Goal: Task Accomplishment & Management: Manage account settings

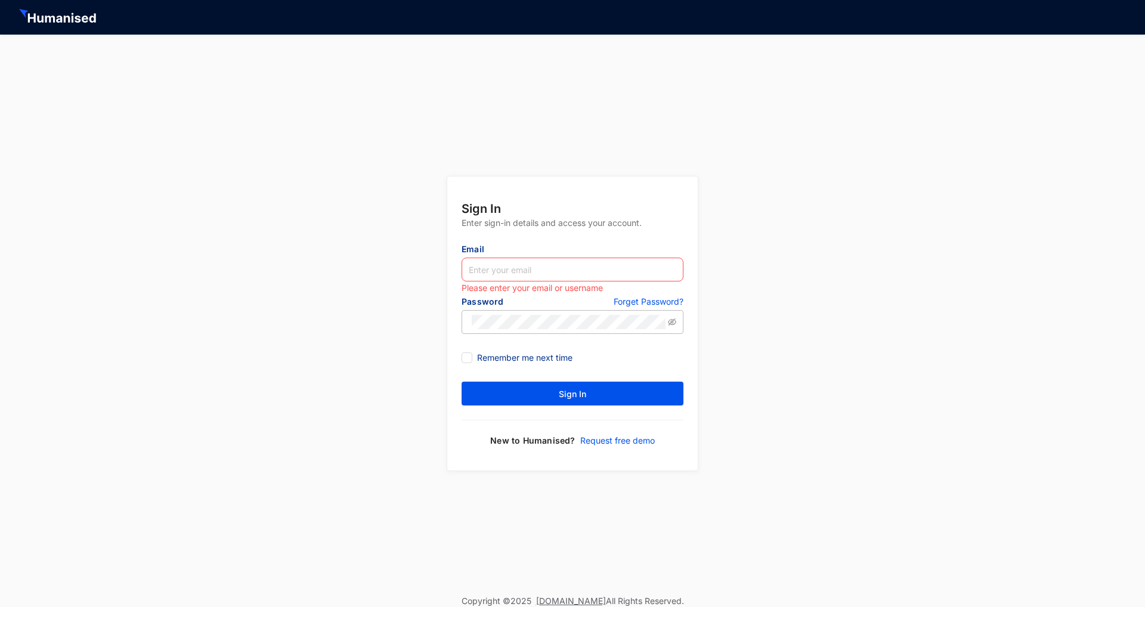
click at [661, 301] on p "Forget Password?" at bounding box center [649, 303] width 70 height 14
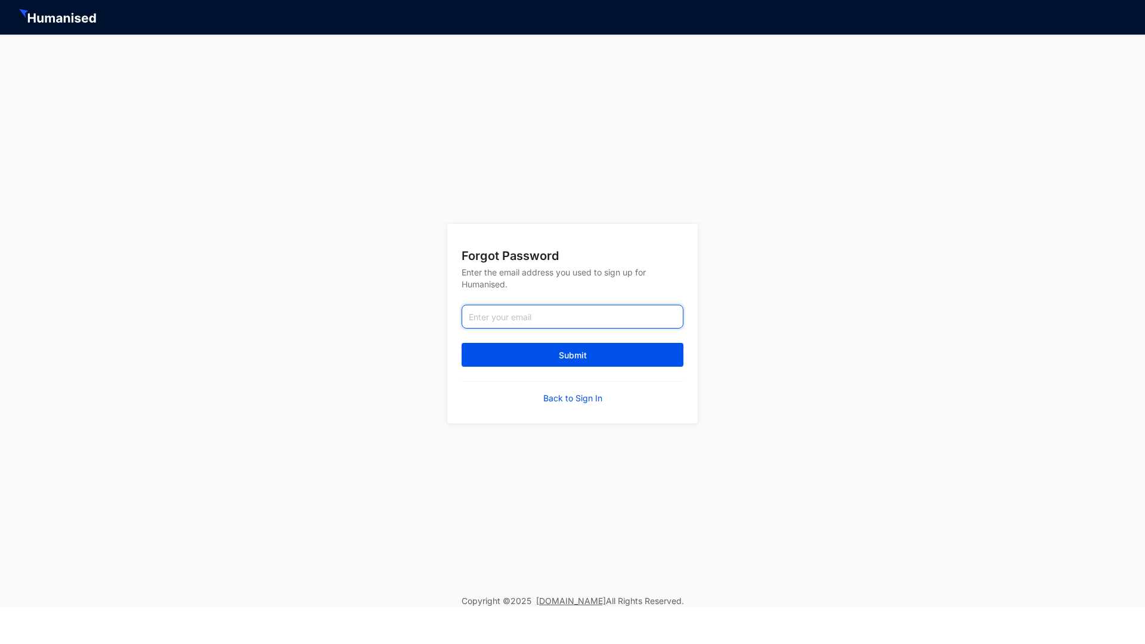
click at [547, 316] on input "email" at bounding box center [573, 317] width 222 height 24
type input "a"
type input "[EMAIL_ADDRESS][DOMAIN_NAME]"
click at [572, 355] on button "Submit" at bounding box center [573, 355] width 222 height 24
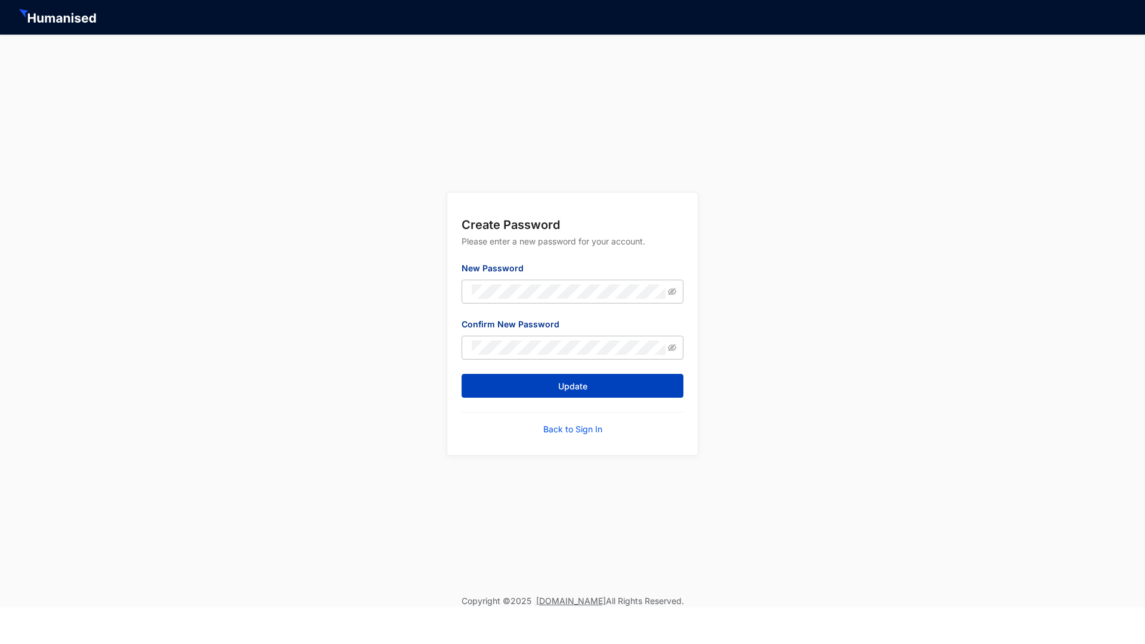
click at [558, 379] on button "Update" at bounding box center [573, 386] width 222 height 24
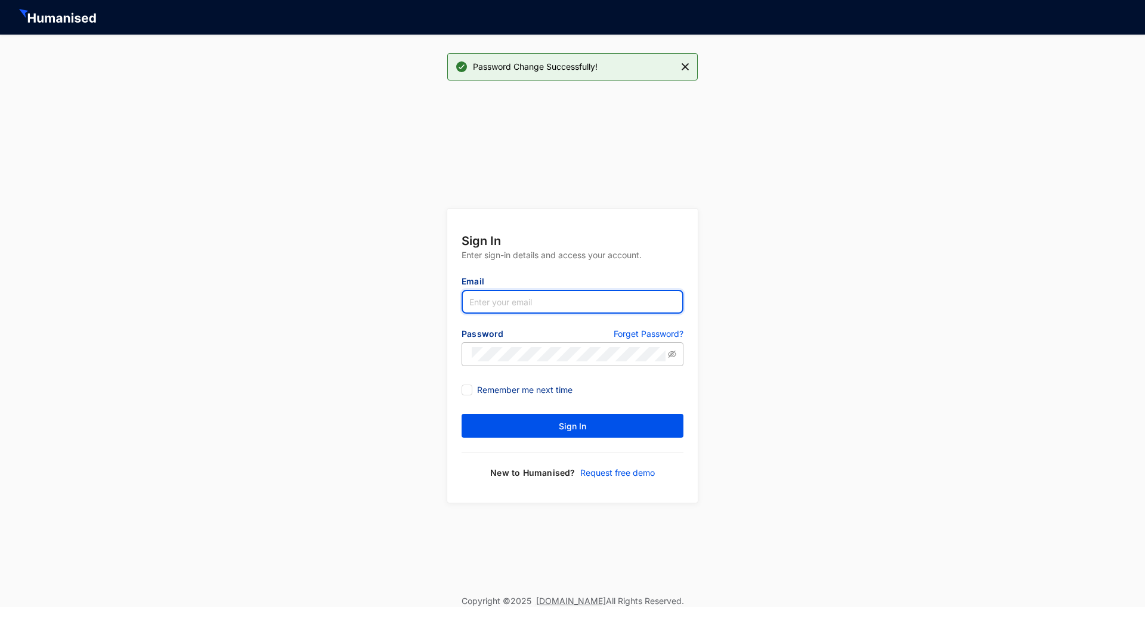
type input "[EMAIL_ADDRESS][DOMAIN_NAME]"
click at [572, 426] on button "Sign In" at bounding box center [573, 426] width 222 height 24
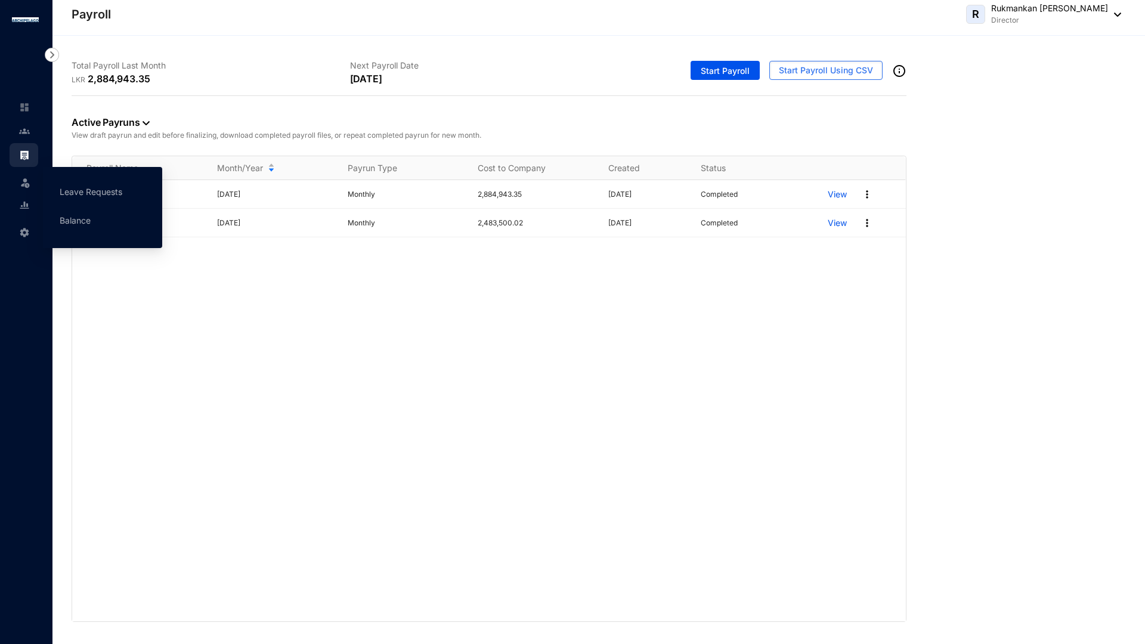
click at [24, 184] on img at bounding box center [25, 183] width 12 height 12
click at [75, 194] on link "Leave Requests" at bounding box center [91, 192] width 63 height 10
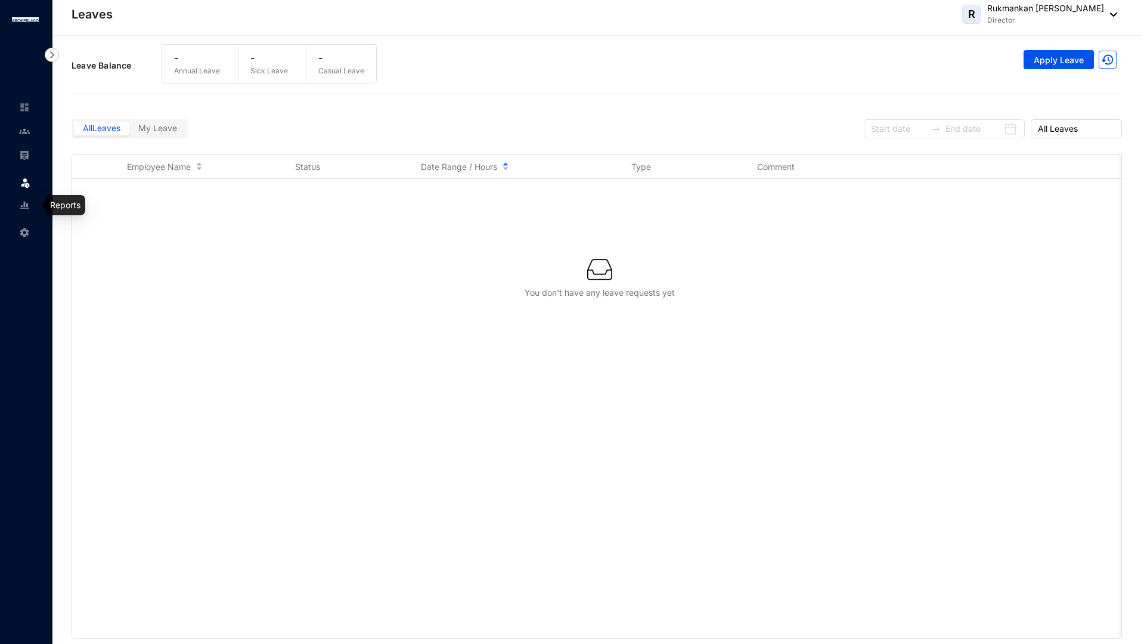
click at [19, 206] on link at bounding box center [34, 205] width 30 height 12
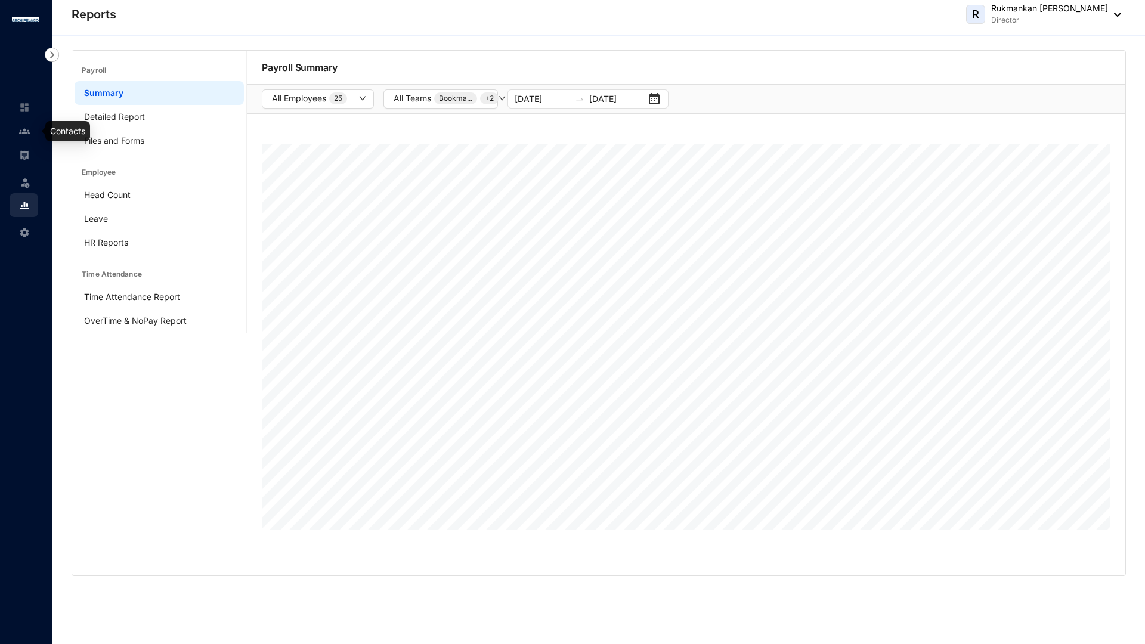
click at [22, 128] on img at bounding box center [24, 131] width 11 height 11
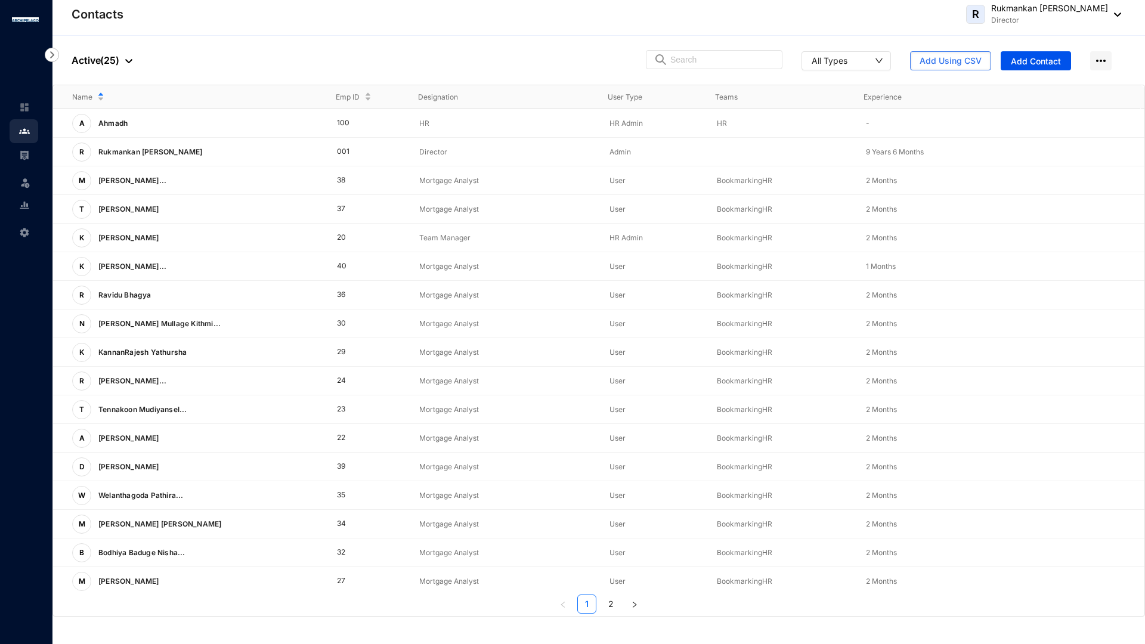
click at [55, 60] on img at bounding box center [52, 55] width 14 height 14
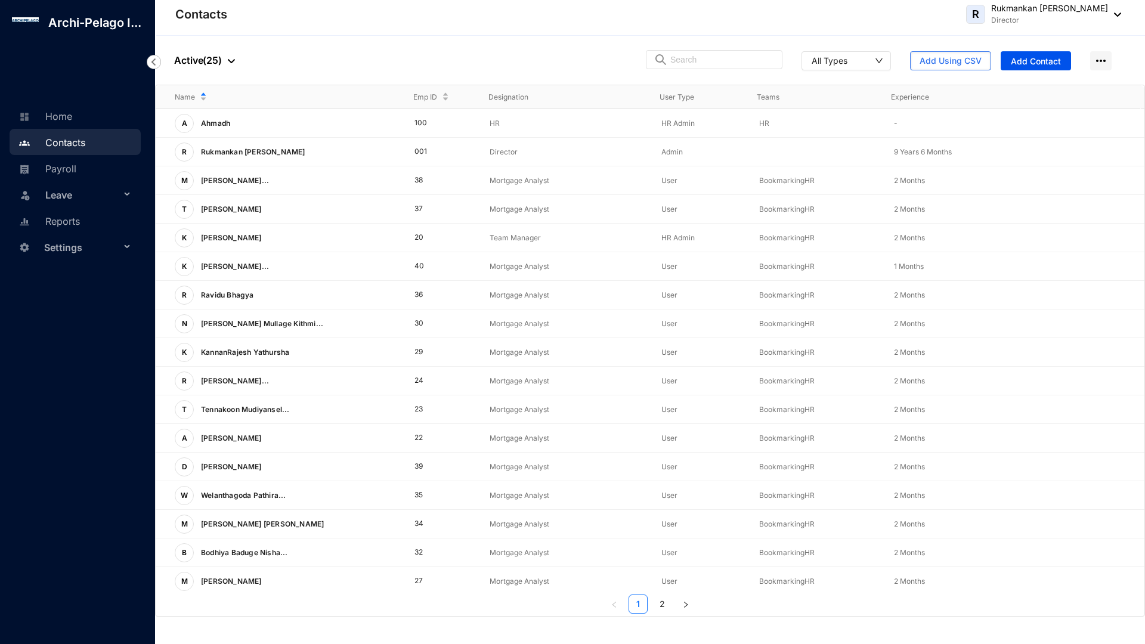
click at [156, 61] on img at bounding box center [154, 62] width 14 height 14
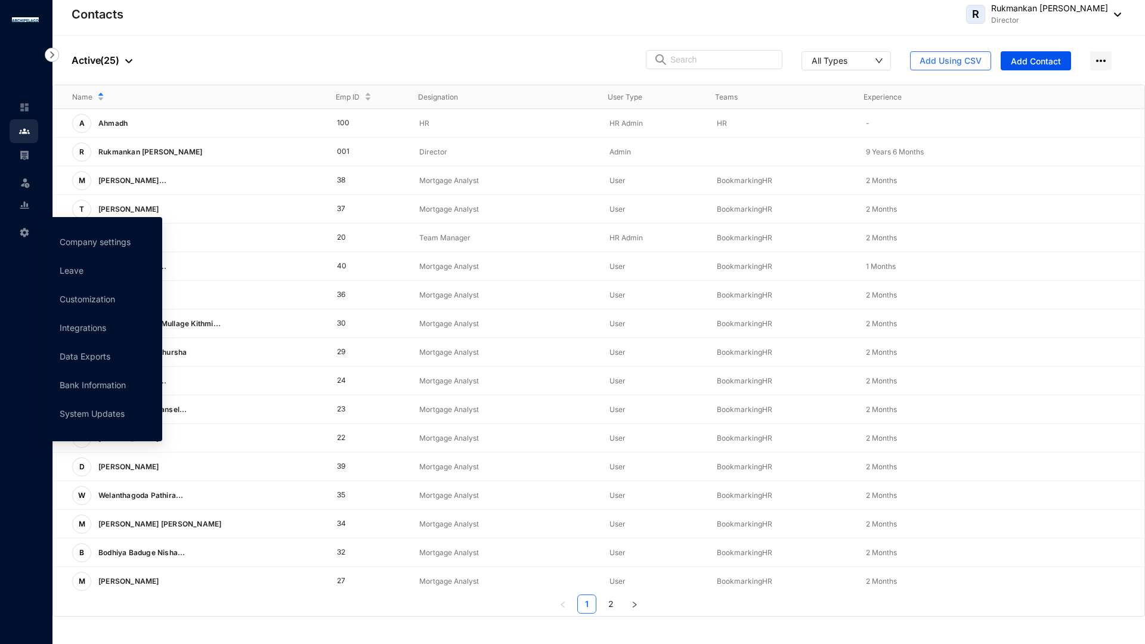
click at [29, 231] on img at bounding box center [24, 232] width 11 height 11
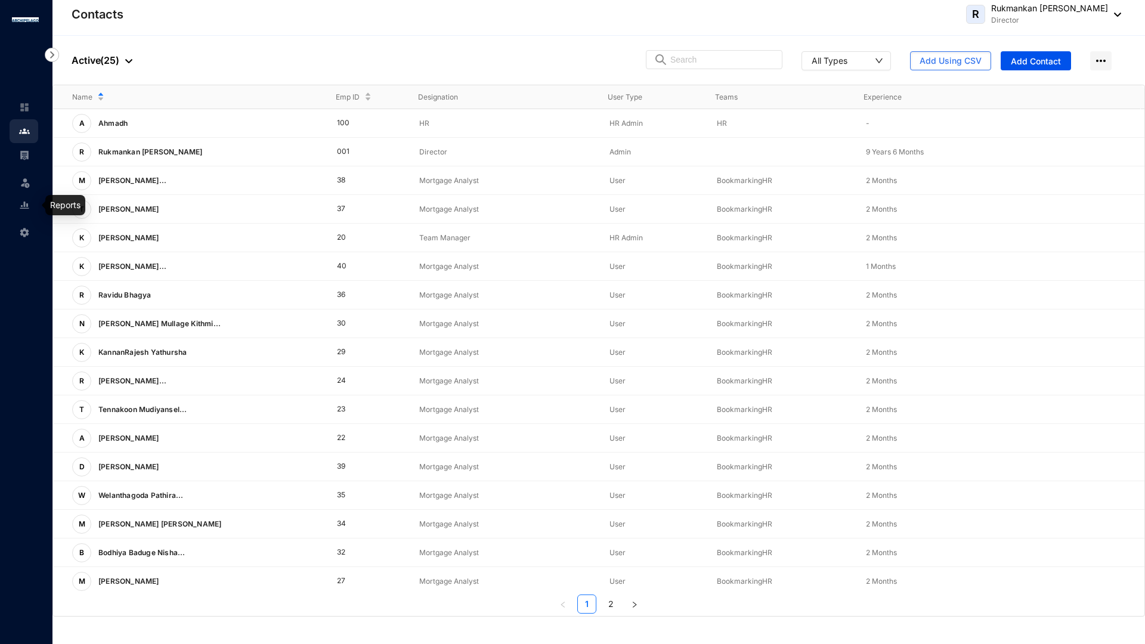
click at [27, 205] on img at bounding box center [24, 205] width 11 height 11
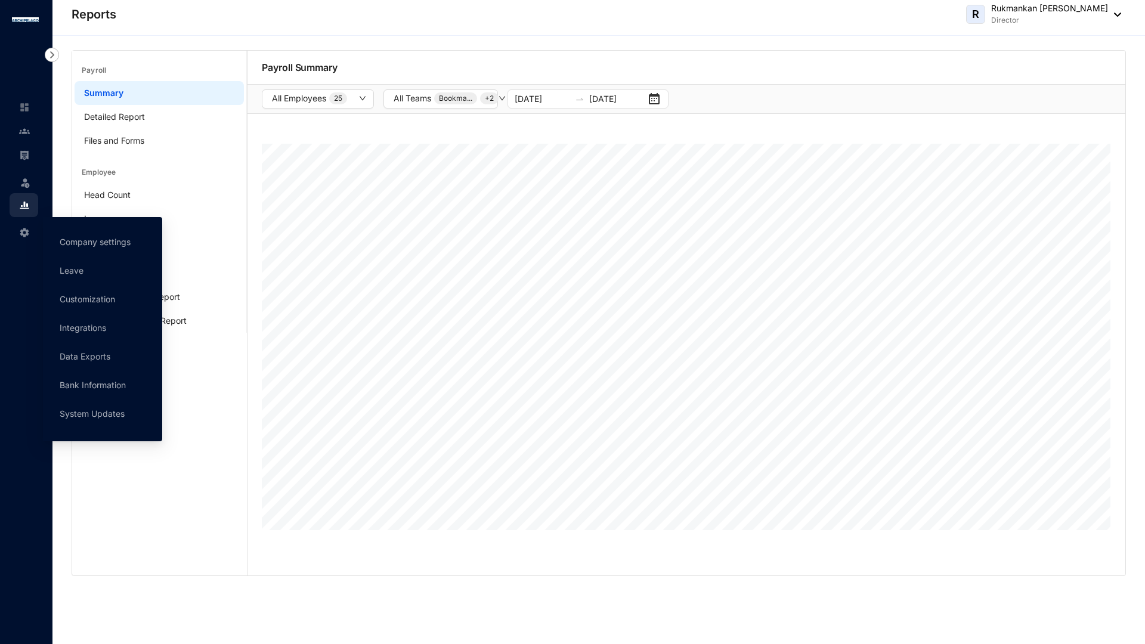
click at [23, 228] on img at bounding box center [24, 232] width 11 height 11
click at [89, 239] on link "Company settings" at bounding box center [95, 242] width 71 height 10
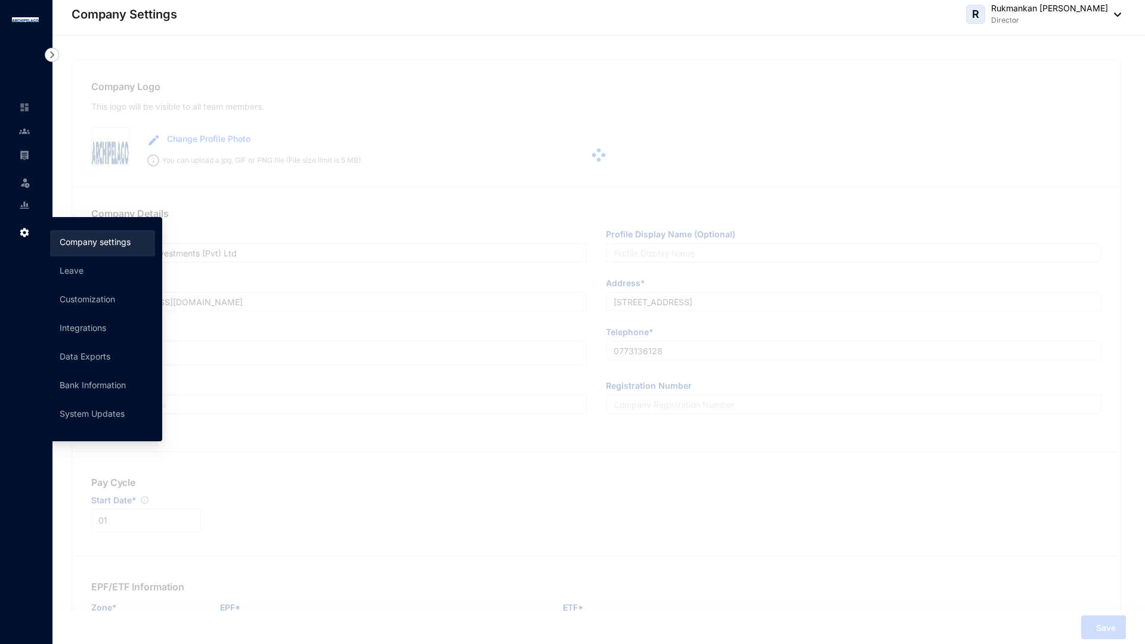
type input "Archi-Pelago Investments (Pvt) Ltd"
type input "[EMAIL_ADDRESS][DOMAIN_NAME]"
type input "[STREET_ADDRESS]"
type input "0773136128"
type input "A"
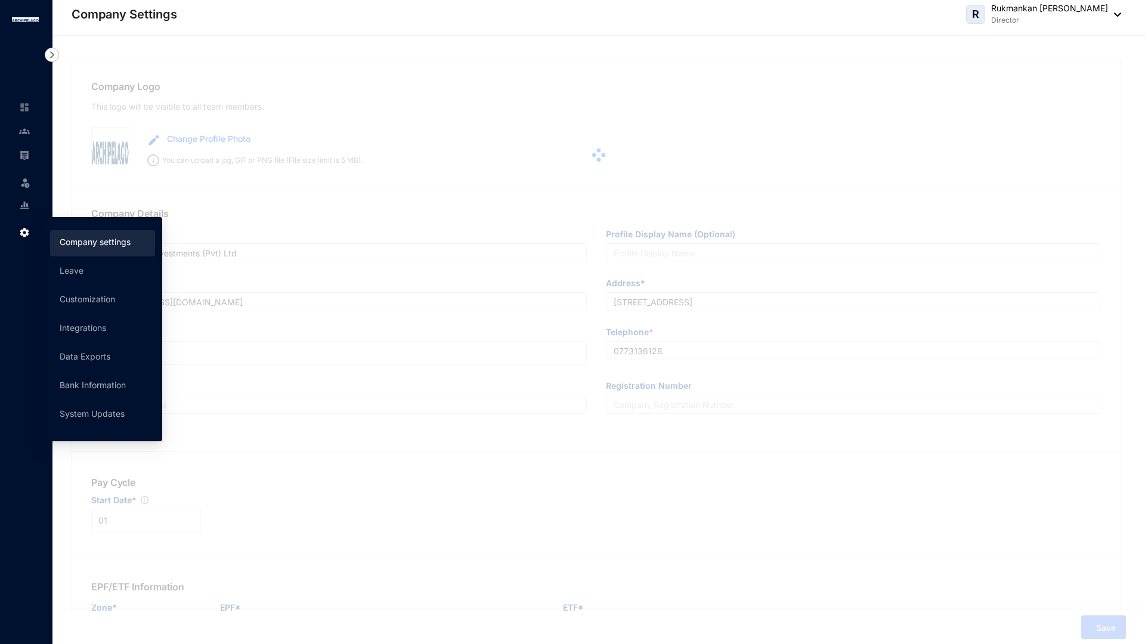
type input "56066"
type input "9"
radio input "true"
checkbox input "true"
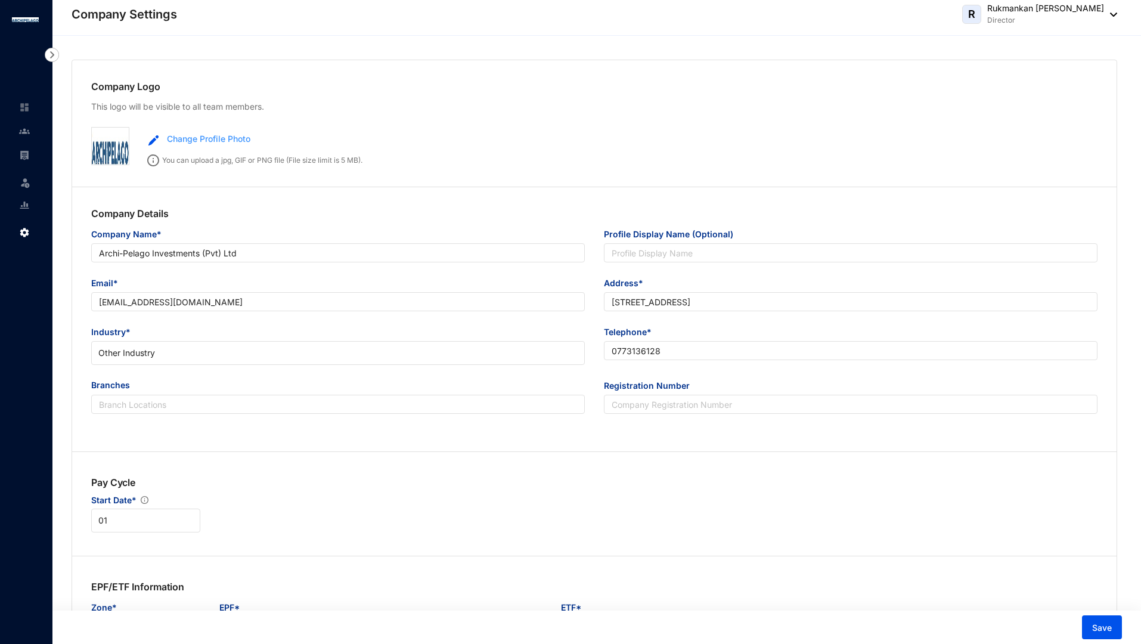
click at [154, 144] on img "button" at bounding box center [153, 140] width 11 height 11
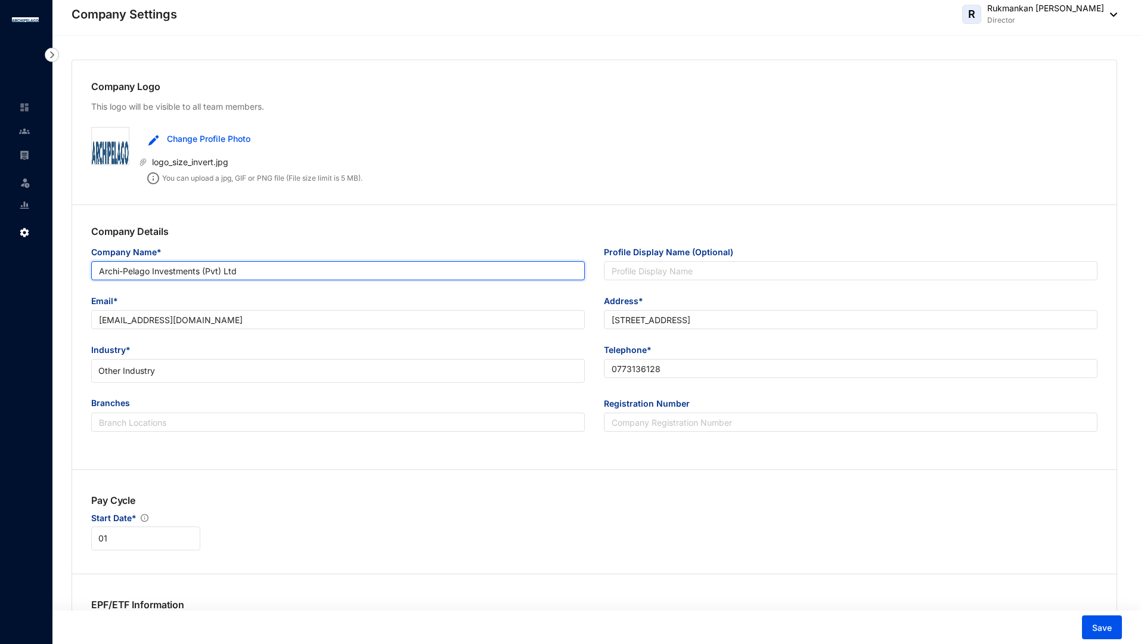
click at [120, 268] on input "Archi-Pelago Investments (Pvt) Ltd" at bounding box center [338, 270] width 494 height 19
click at [125, 268] on input "Archi-Pelago Investments (Pvt) Ltd" at bounding box center [338, 270] width 494 height 19
click at [188, 271] on input "Archipelago Investments (Pvt) Ltd" at bounding box center [338, 270] width 494 height 19
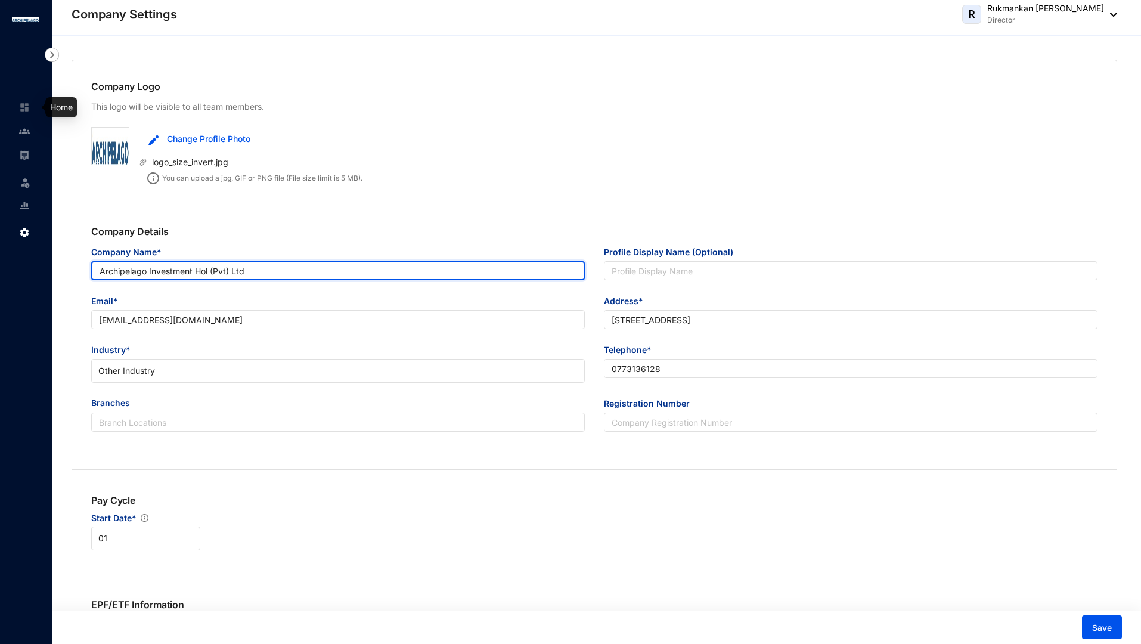
type input "Archipelago Investment Hol (Pvt) Ltd"
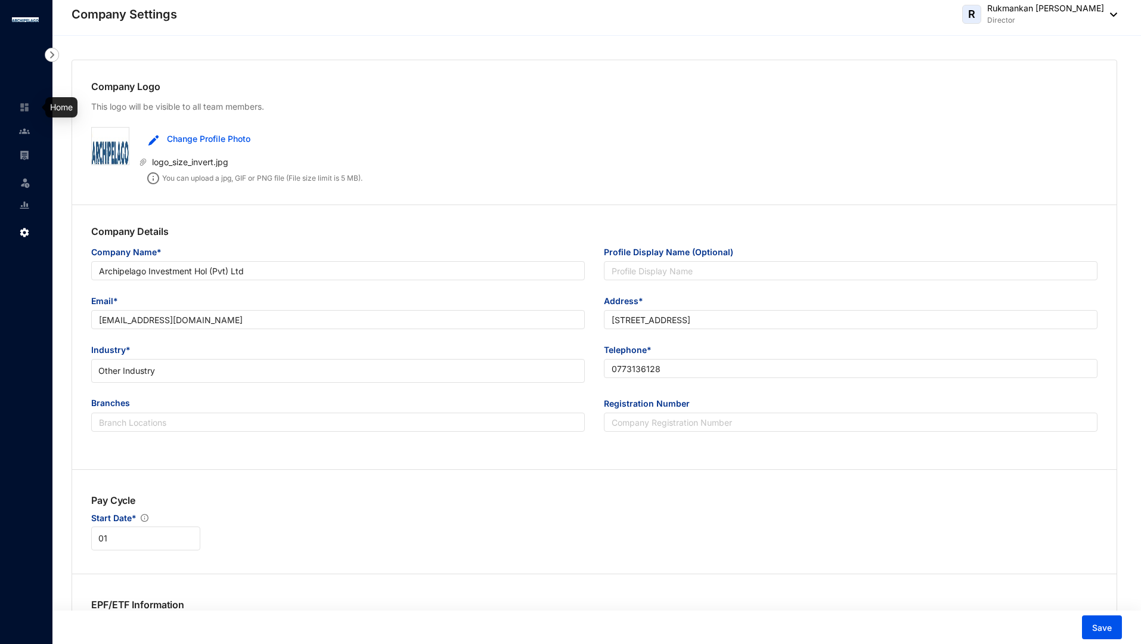
click at [27, 112] on img at bounding box center [24, 107] width 11 height 11
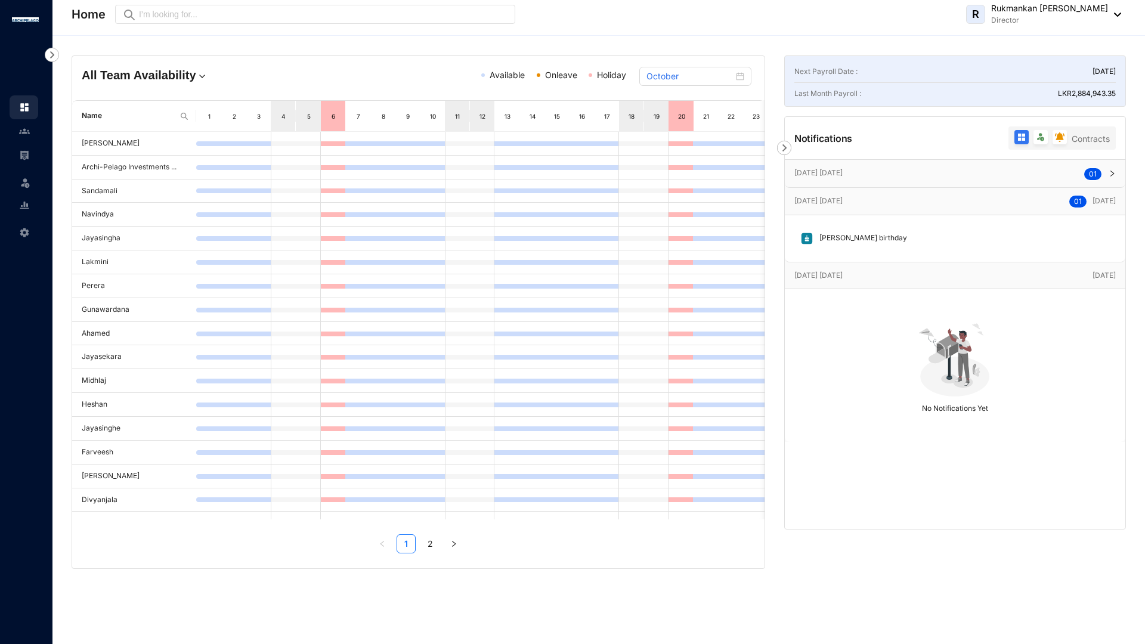
click at [1116, 170] on div "[DATE] [DATE] 0 1" at bounding box center [955, 173] width 341 height 27
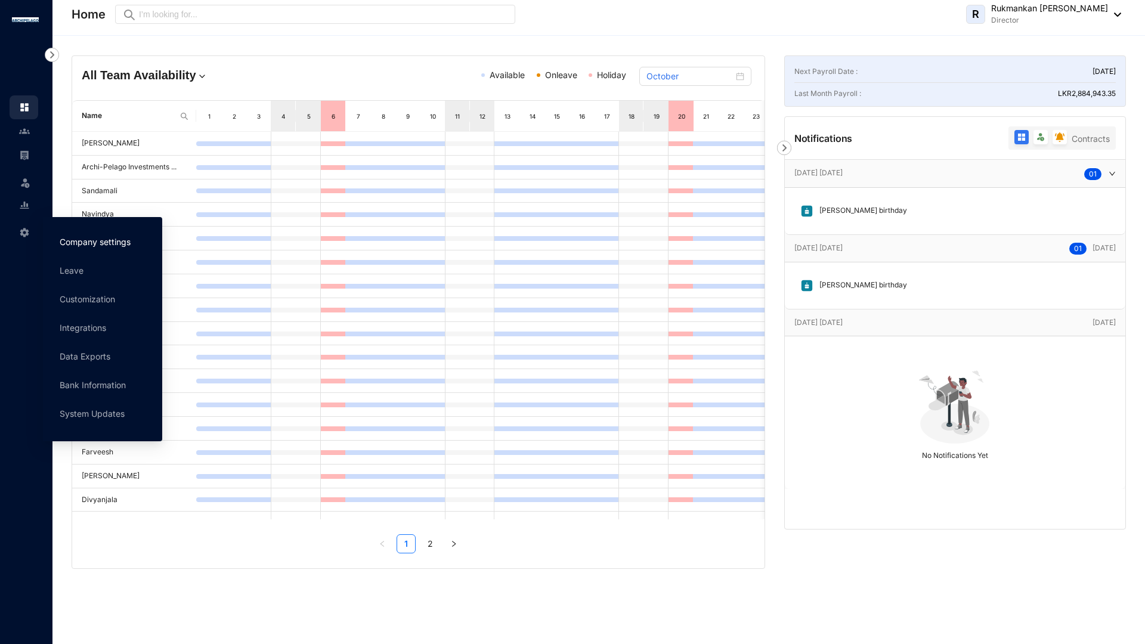
click at [98, 244] on link "Company settings" at bounding box center [95, 242] width 71 height 10
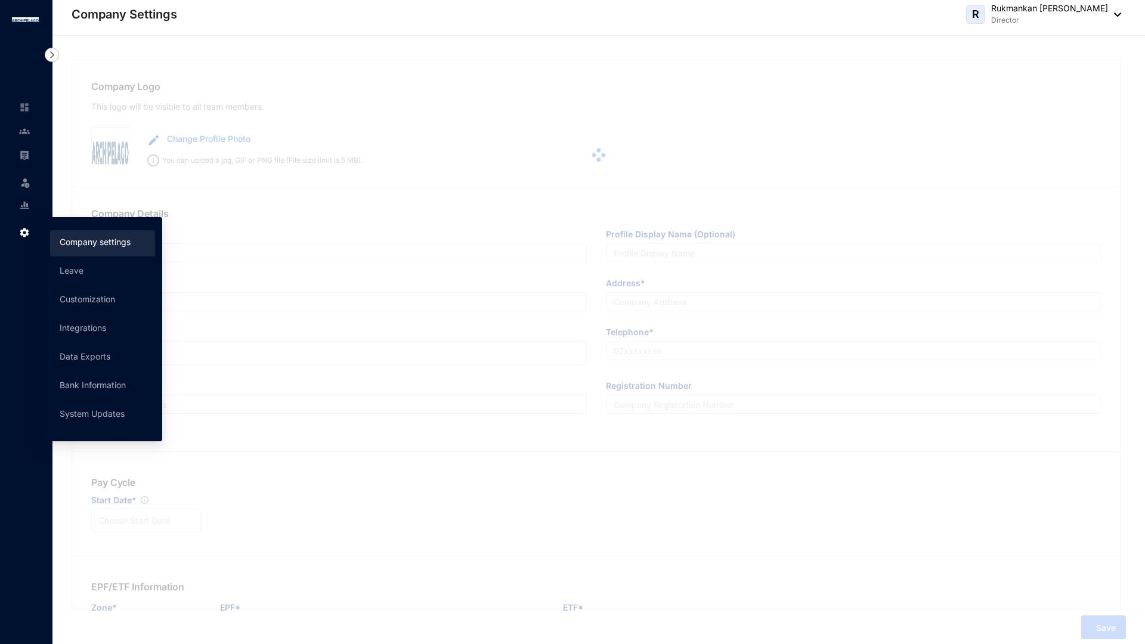
type input "Archi-Pelago Investments (Pvt) Ltd"
type input "[EMAIL_ADDRESS][DOMAIN_NAME]"
type input "[STREET_ADDRESS]"
type input "0773136128"
type input "A"
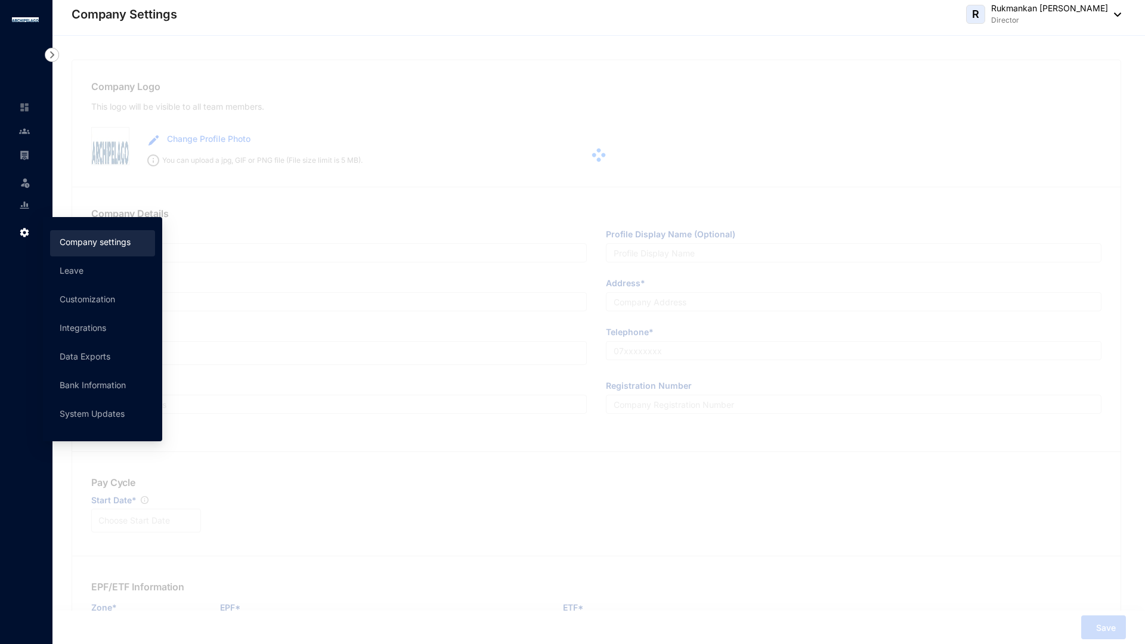
type input "56066"
type input "9"
radio input "true"
checkbox input "true"
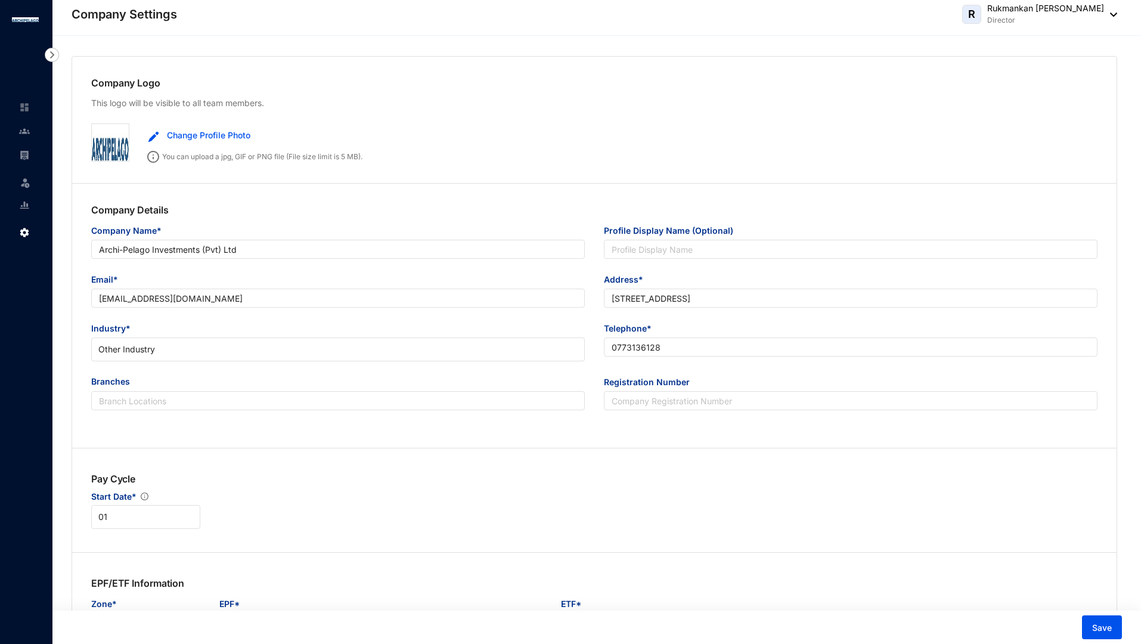
scroll to position [4, 0]
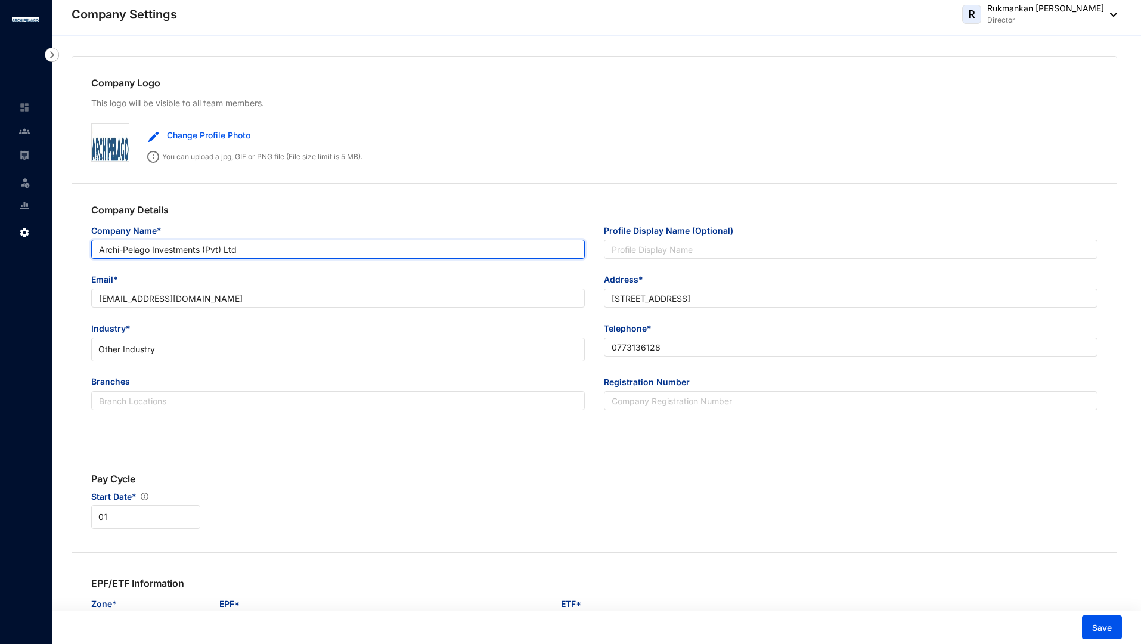
click at [326, 249] on input "Archi-Pelago Investments (Pvt) Ltd" at bounding box center [338, 249] width 494 height 19
click at [327, 247] on input "Archi-Pelago Investments (Pvt) Ltd" at bounding box center [338, 249] width 494 height 19
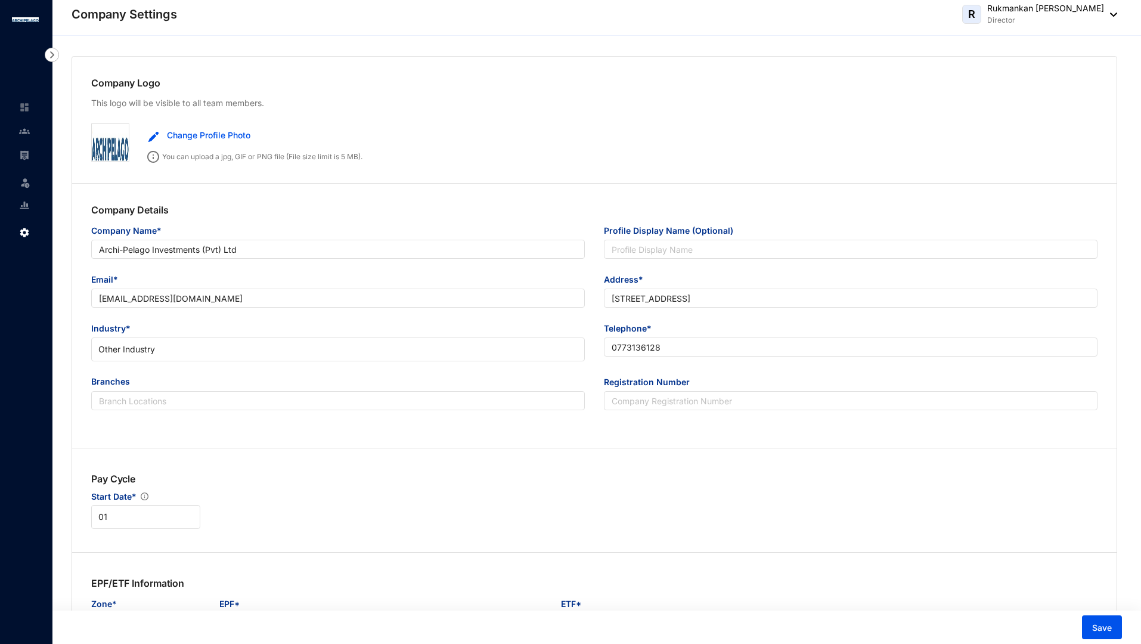
click at [333, 276] on div "Email*" at bounding box center [338, 281] width 494 height 16
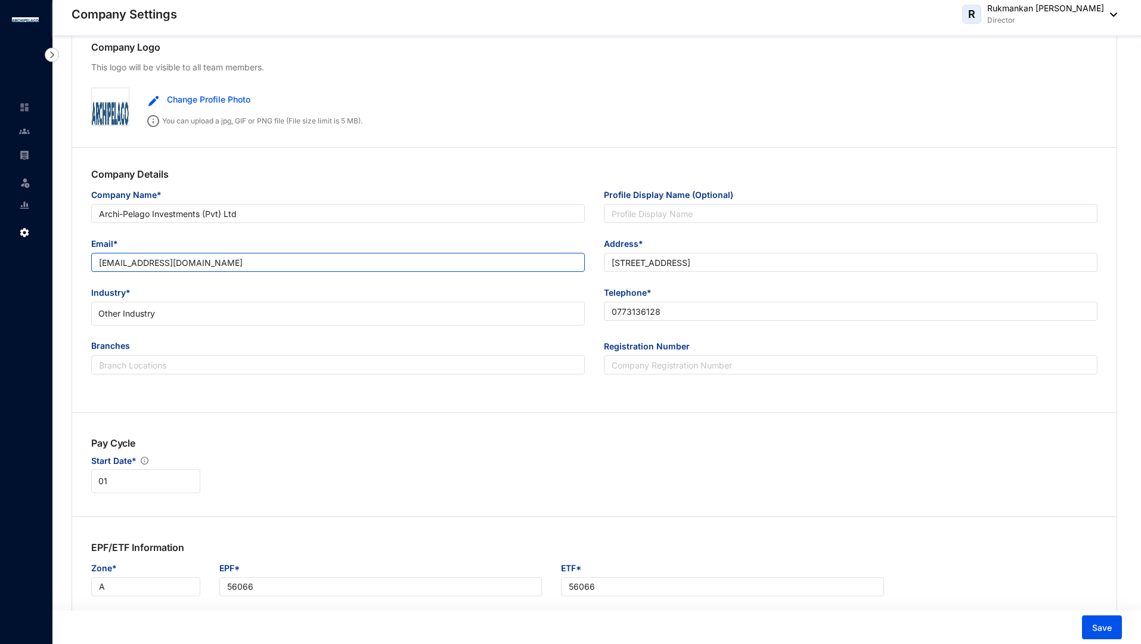
scroll to position [39, 0]
click at [204, 101] on span "Change Profile Photo" at bounding box center [208, 100] width 83 height 13
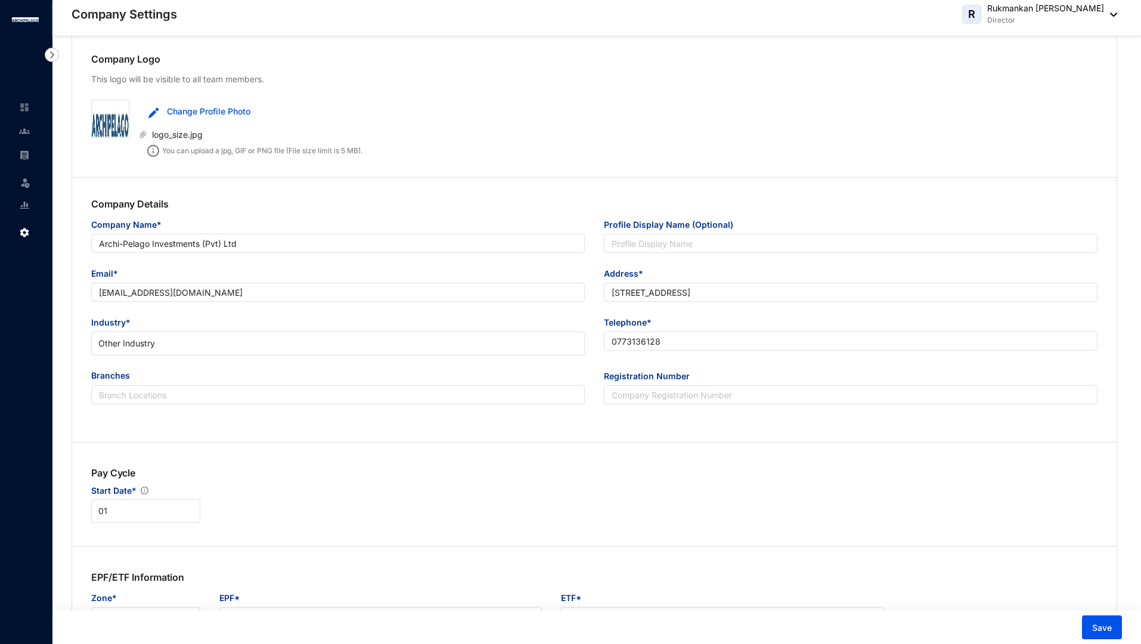
scroll to position [27, 0]
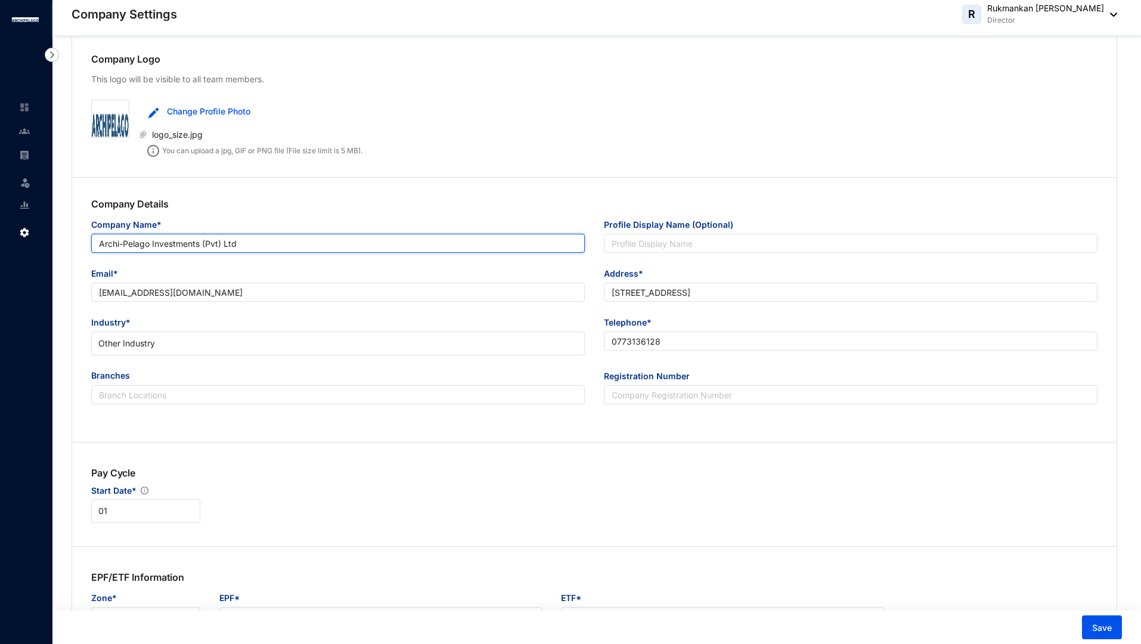
click at [423, 244] on input "Archi-Pelago Investments (Pvt) Ltd" at bounding box center [338, 243] width 494 height 19
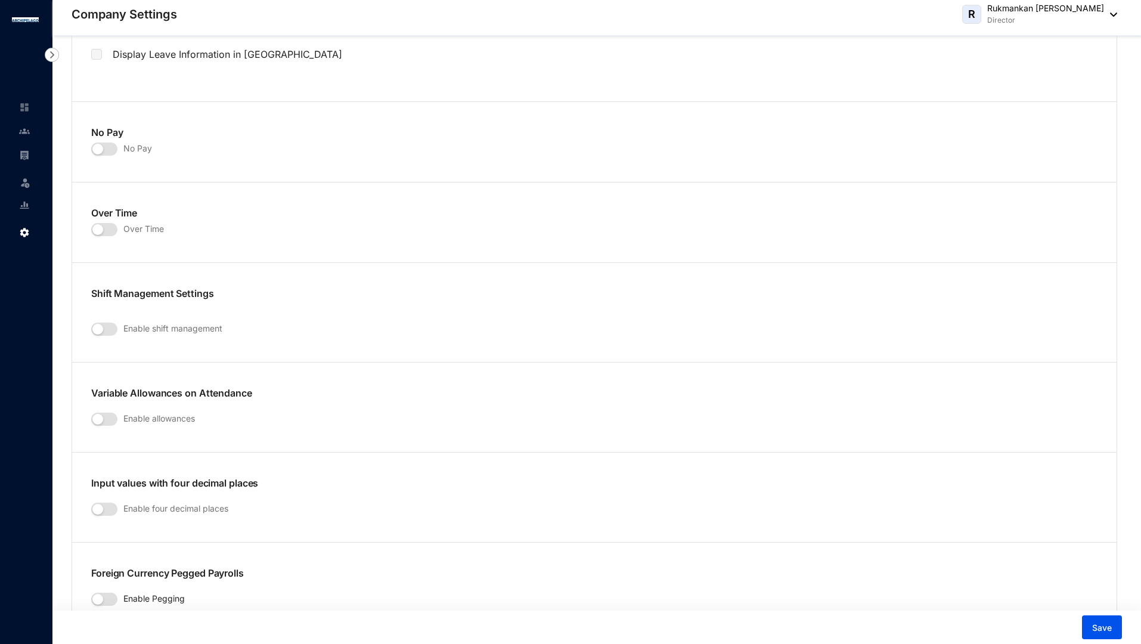
scroll to position [1624, 0]
click at [107, 230] on span "button" at bounding box center [104, 228] width 26 height 13
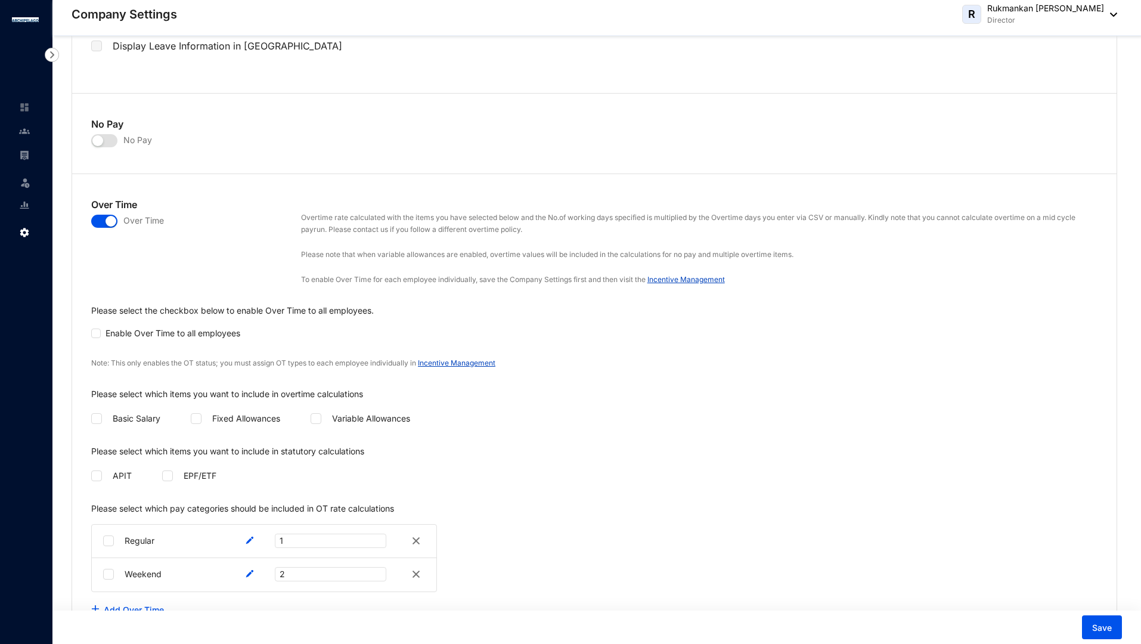
scroll to position [1605, 0]
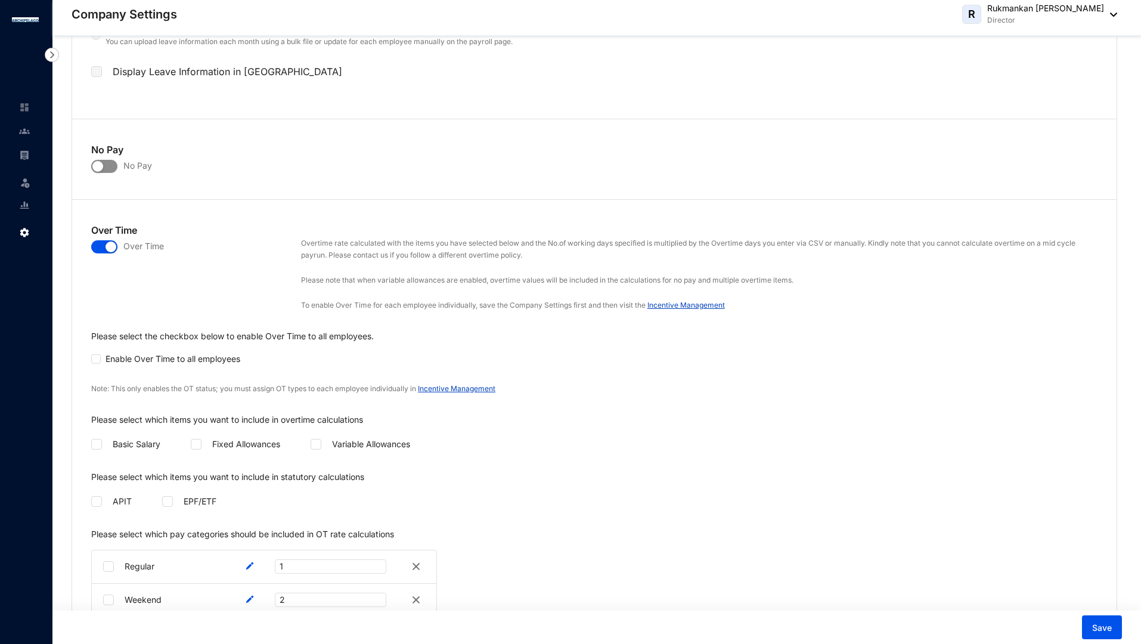
click at [104, 162] on span "button" at bounding box center [104, 166] width 26 height 13
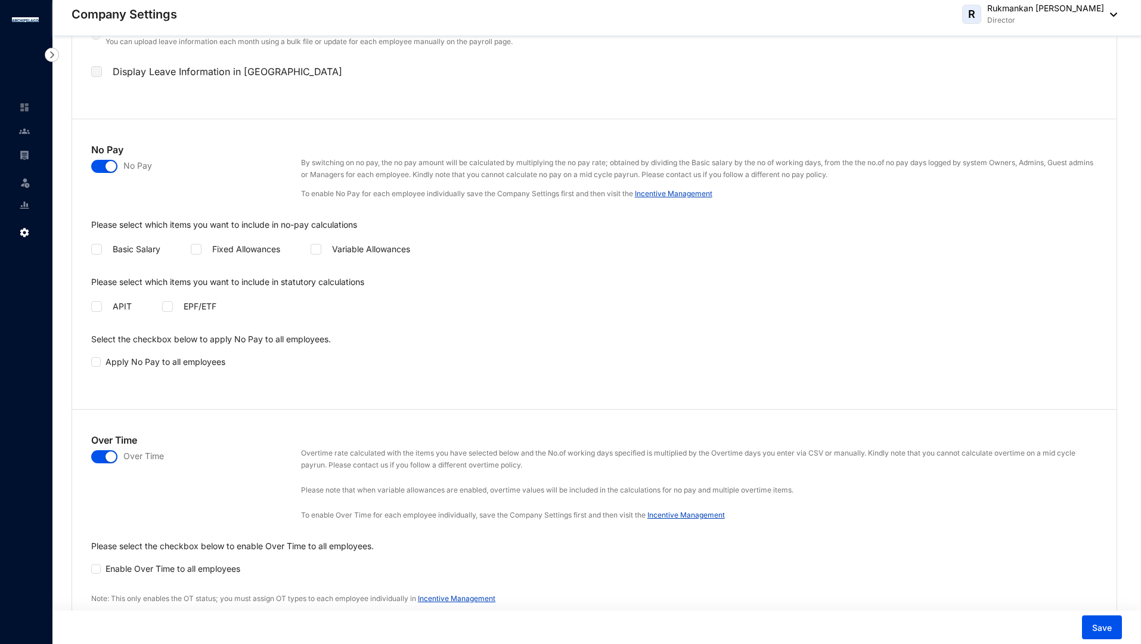
click at [106, 168] on div "button" at bounding box center [111, 166] width 11 height 11
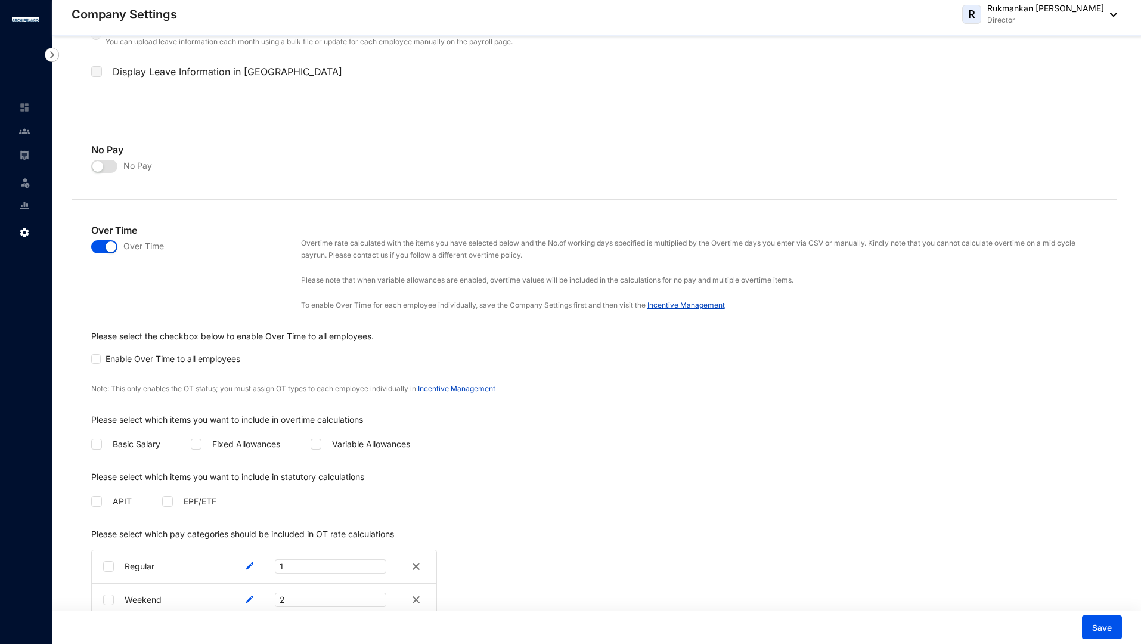
click at [103, 250] on span "button" at bounding box center [104, 246] width 26 height 13
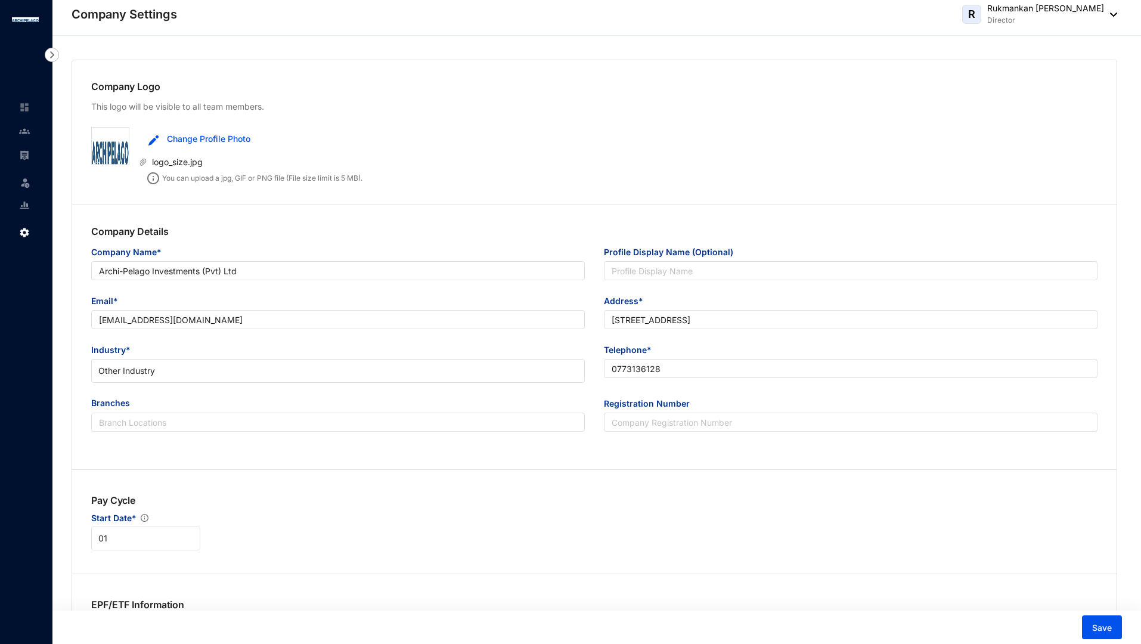
scroll to position [0, 0]
click at [1092, 628] on button "Save" at bounding box center [1102, 627] width 40 height 24
click at [1091, 13] on p "Rukmankan [PERSON_NAME]" at bounding box center [1046, 8] width 117 height 12
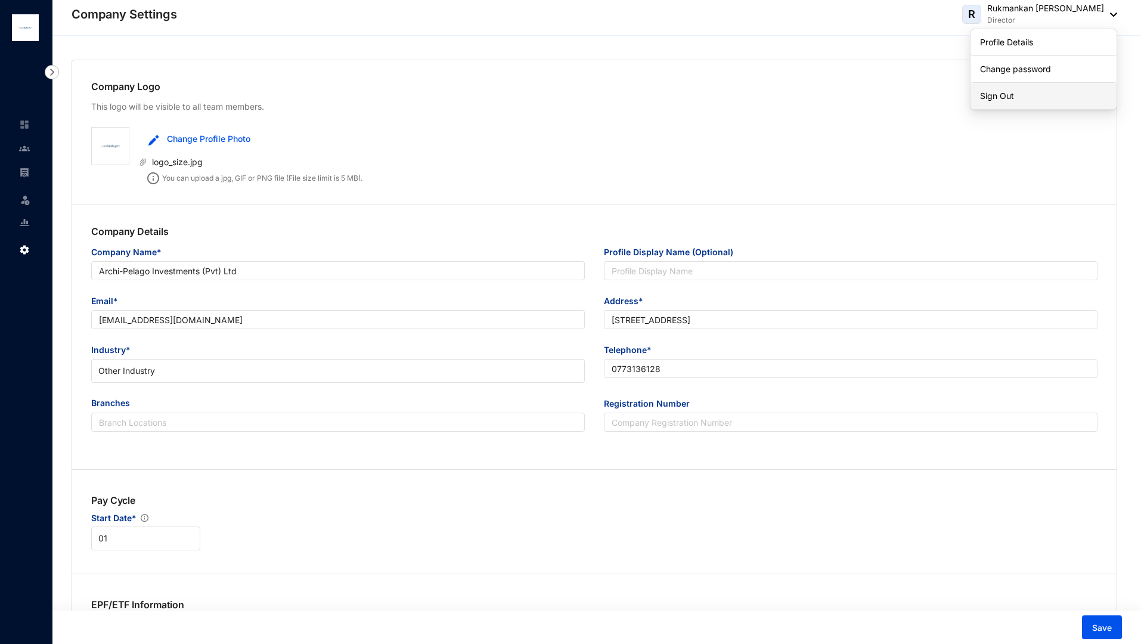
click at [1010, 95] on link "Sign Out" at bounding box center [1043, 96] width 127 height 12
